Goal: Task Accomplishment & Management: Manage account settings

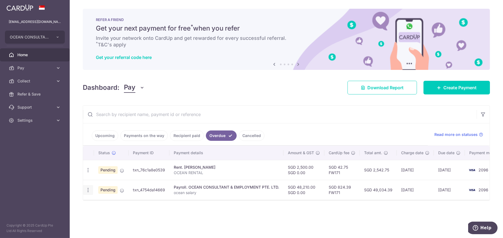
click at [89, 191] on icon "button" at bounding box center [88, 190] width 6 height 6
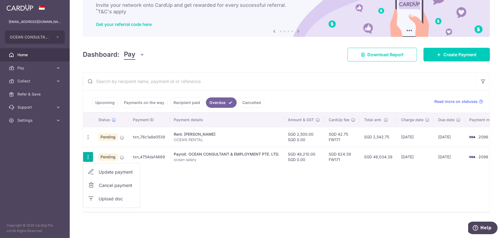
scroll to position [35, 0]
click at [116, 198] on span "Upload doc" at bounding box center [117, 198] width 37 height 7
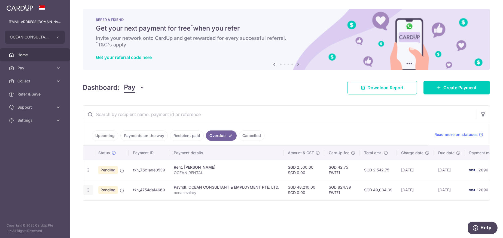
scroll to position [0, 0]
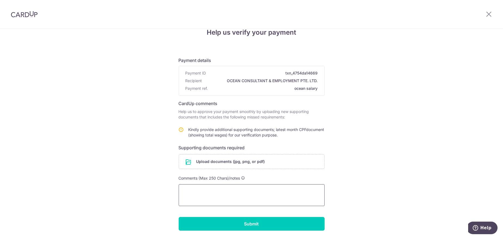
scroll to position [30, 0]
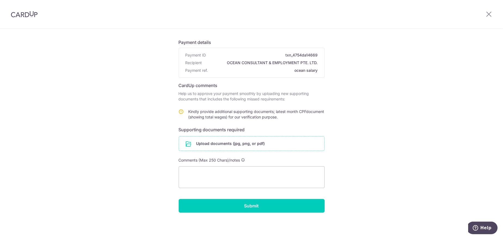
click at [220, 144] on input "file" at bounding box center [251, 143] width 145 height 14
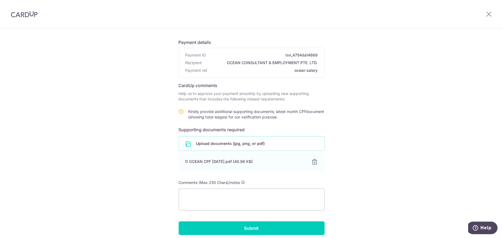
scroll to position [52, 0]
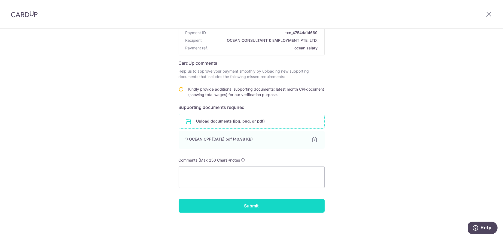
click at [259, 205] on input "Submit" at bounding box center [252, 206] width 146 height 14
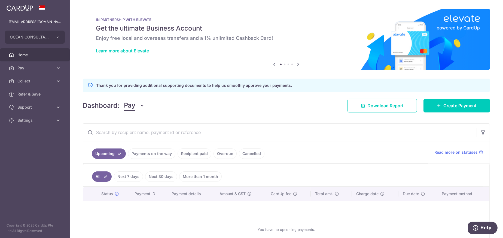
click at [221, 154] on link "Overdue" at bounding box center [225, 153] width 23 height 10
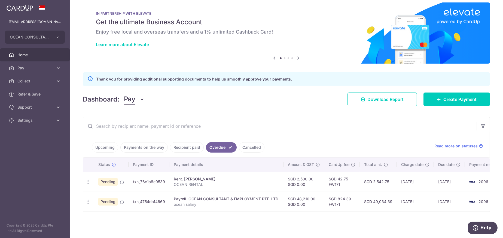
scroll to position [8, 0]
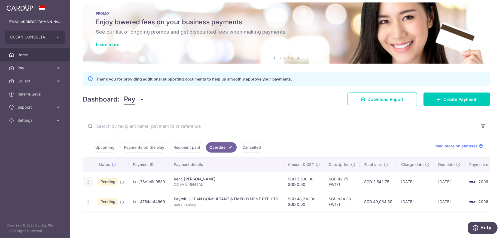
click at [89, 179] on icon "button" at bounding box center [88, 182] width 6 height 6
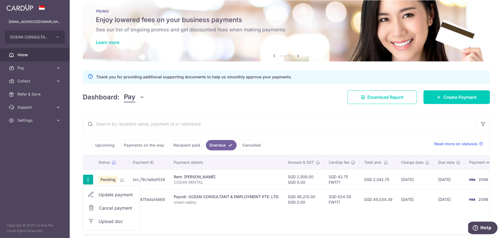
click at [110, 220] on span "Upload doc" at bounding box center [117, 221] width 37 height 7
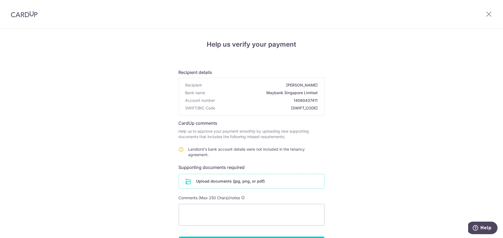
click at [234, 184] on input "file" at bounding box center [251, 181] width 145 height 14
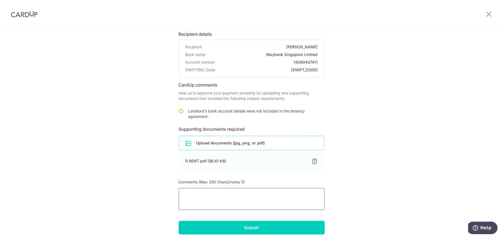
scroll to position [54, 0]
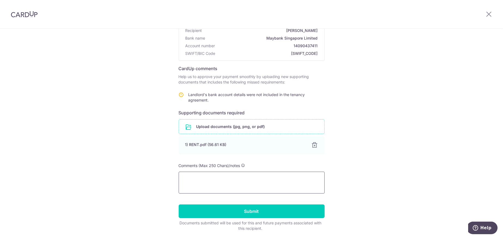
click at [199, 178] on textarea at bounding box center [252, 182] width 146 height 22
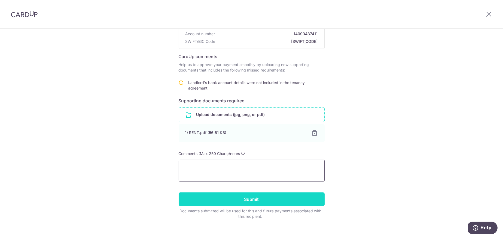
scroll to position [73, 0]
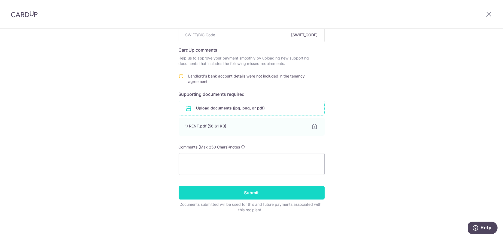
click at [268, 193] on input "Submit" at bounding box center [252, 193] width 146 height 14
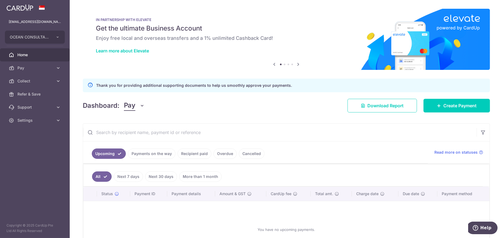
click at [221, 154] on link "Overdue" at bounding box center [225, 153] width 23 height 10
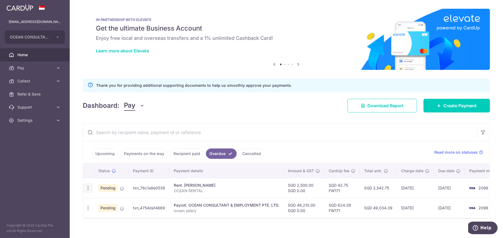
click at [86, 188] on icon "button" at bounding box center [88, 188] width 6 height 6
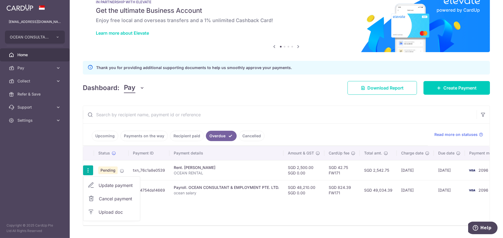
scroll to position [27, 0]
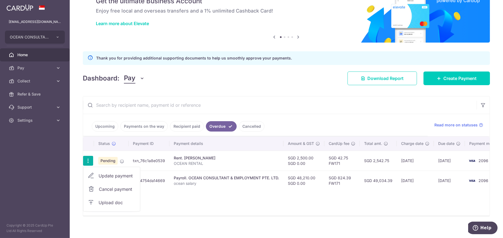
click at [108, 201] on span "Upload doc" at bounding box center [117, 202] width 37 height 7
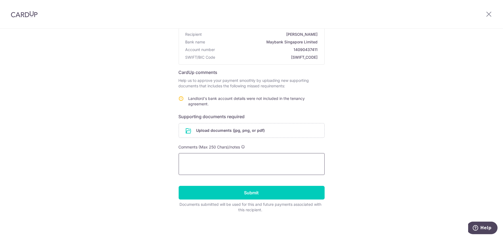
scroll to position [23, 0]
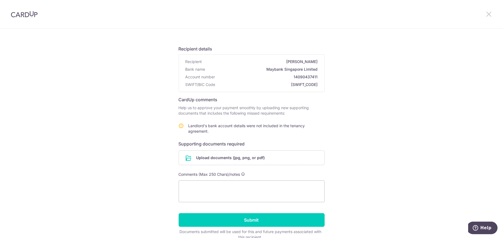
click at [490, 14] on icon at bounding box center [489, 14] width 7 height 7
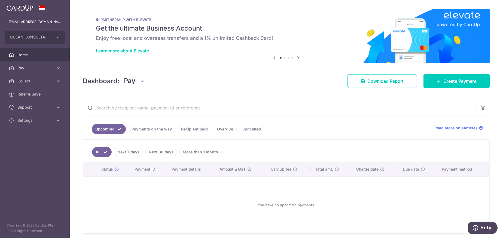
click at [221, 131] on link "Overdue" at bounding box center [225, 129] width 23 height 10
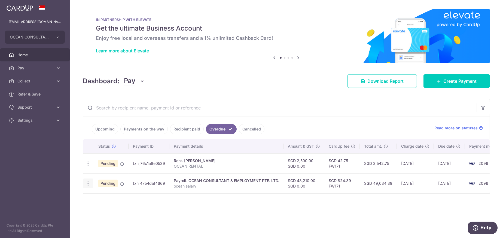
click at [89, 182] on icon "button" at bounding box center [88, 183] width 6 height 6
click at [110, 224] on span "Upload doc" at bounding box center [117, 225] width 37 height 7
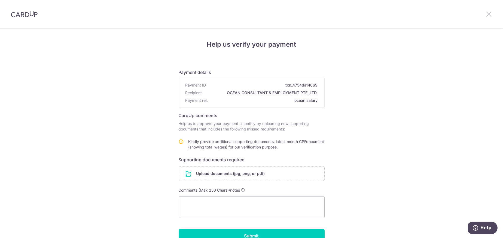
click at [487, 14] on icon at bounding box center [489, 14] width 7 height 7
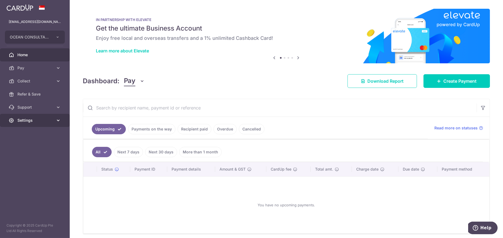
click at [23, 119] on span "Settings" at bounding box center [35, 119] width 36 height 5
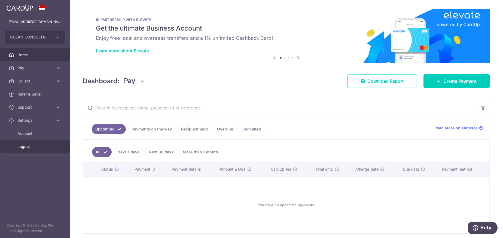
click at [22, 149] on link "Logout" at bounding box center [35, 146] width 70 height 13
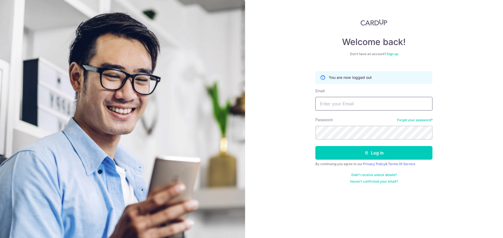
click at [334, 98] on input "Email" at bounding box center [374, 104] width 117 height 14
type input "[EMAIL_ADDRESS][DOMAIN_NAME]"
click at [316, 146] on button "Log in" at bounding box center [374, 153] width 117 height 14
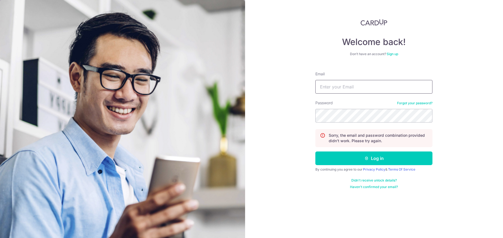
click at [331, 80] on input "Email" at bounding box center [374, 87] width 117 height 14
type input "[EMAIL_ADDRESS][DOMAIN_NAME]"
click at [316, 151] on button "Log in" at bounding box center [374, 158] width 117 height 14
